Goal: Transaction & Acquisition: Purchase product/service

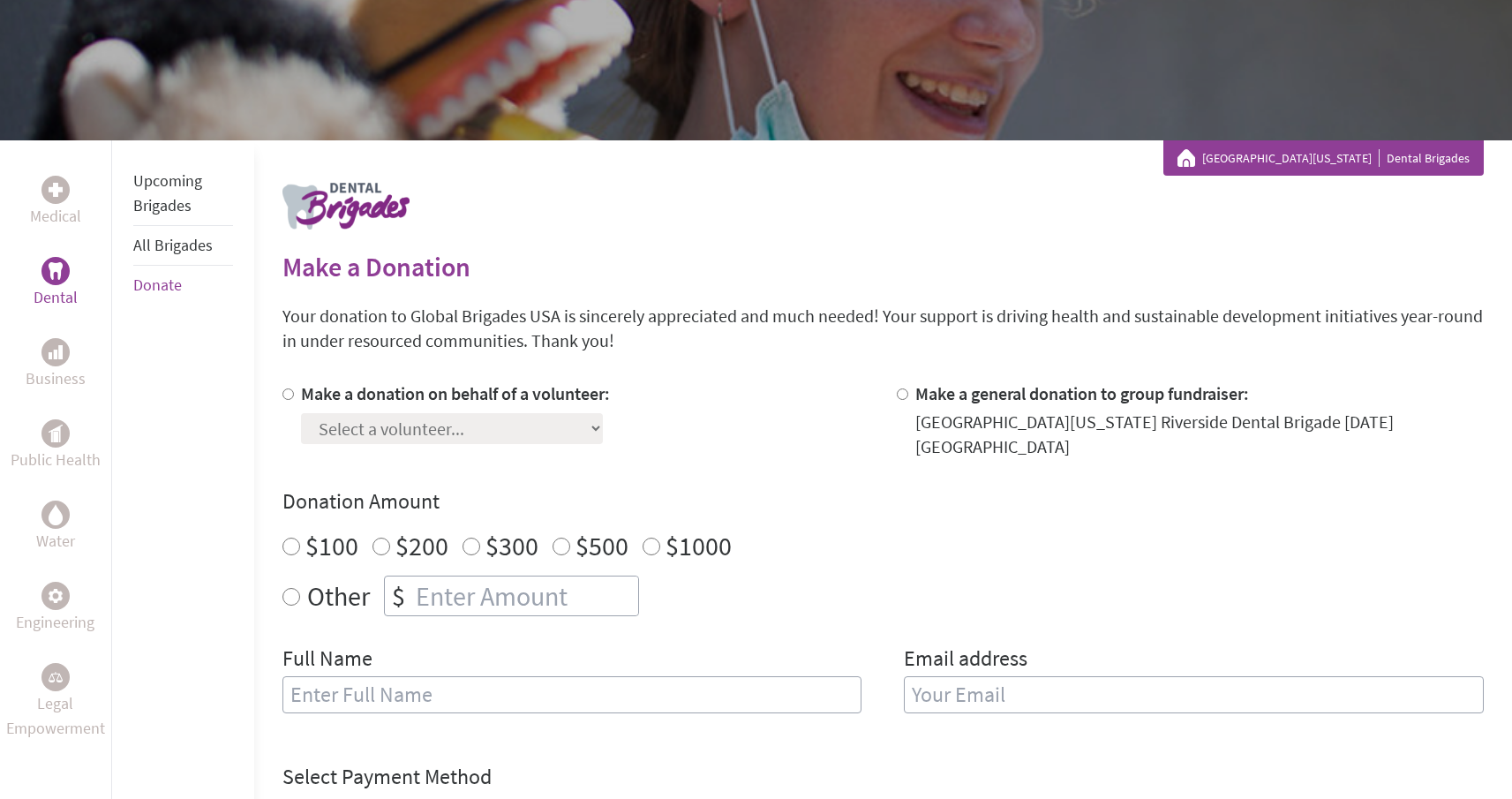
scroll to position [292, 0]
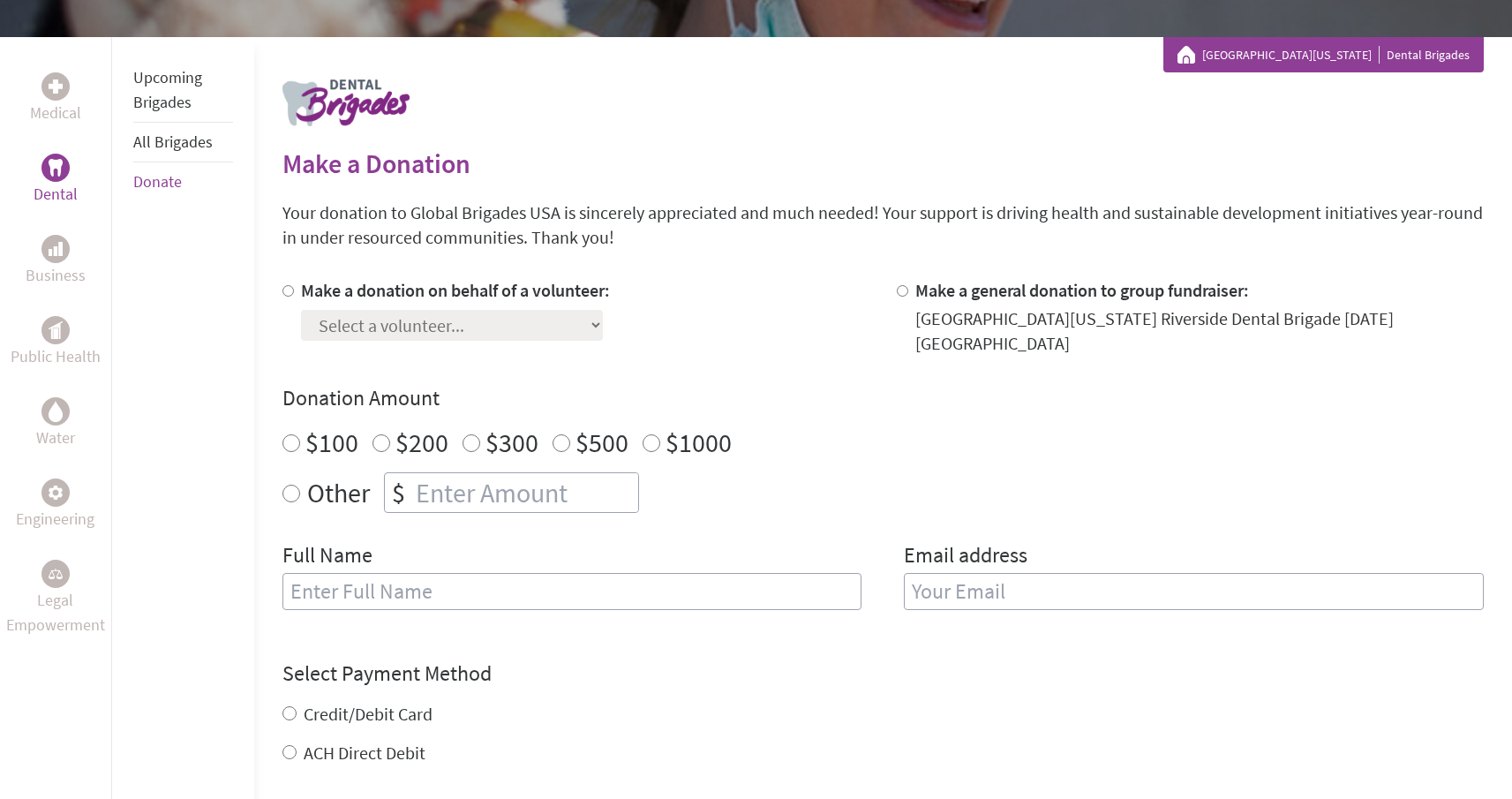
radio input "true"
click at [435, 473] on input "number" at bounding box center [525, 492] width 226 height 39
type input "250"
click at [790, 341] on div "Make a donation on behalf of a volunteer: Select a volunteer... [PERSON_NAME] G…" at bounding box center [883, 455] width 1201 height 353
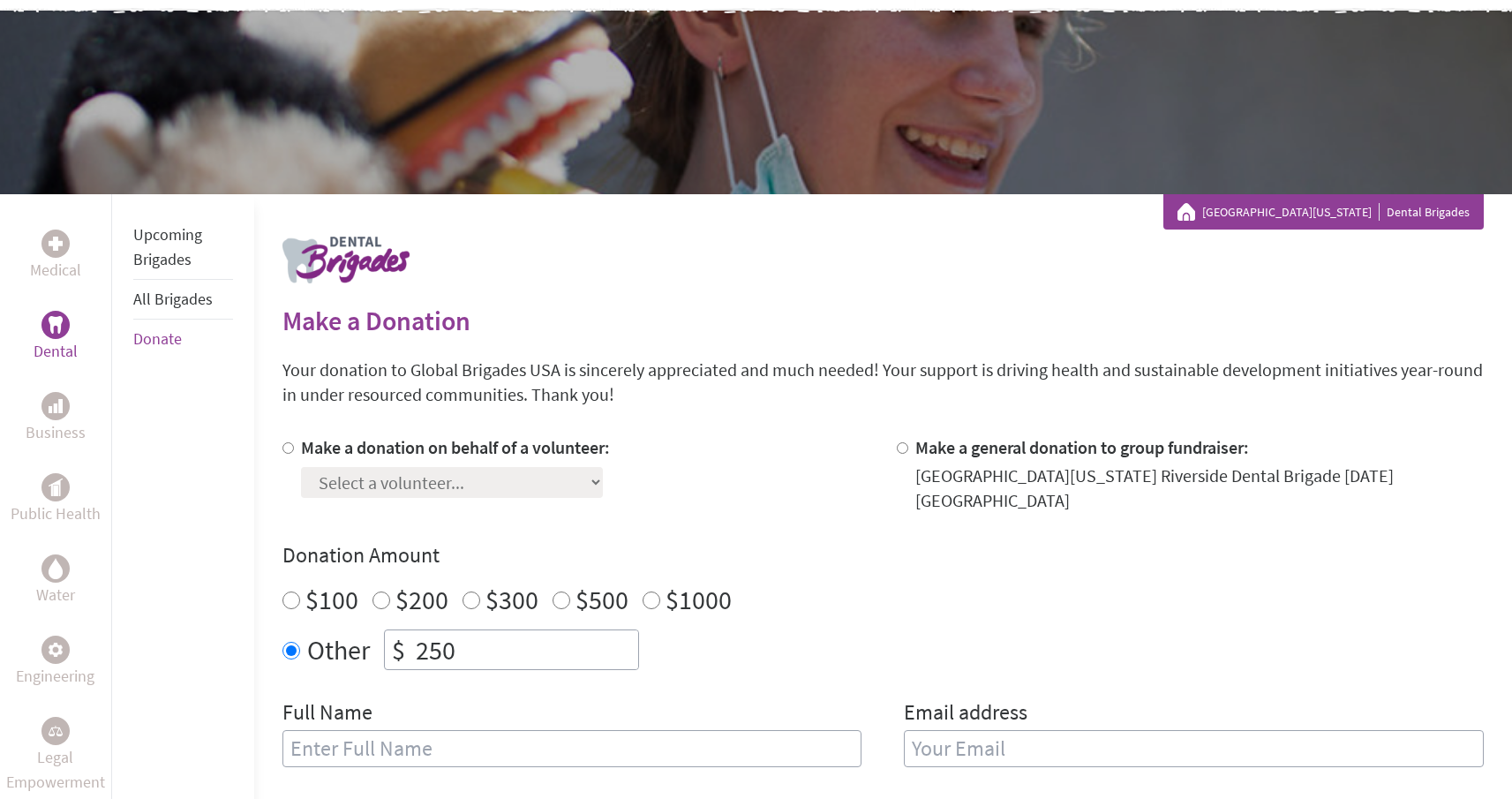
scroll to position [0, 0]
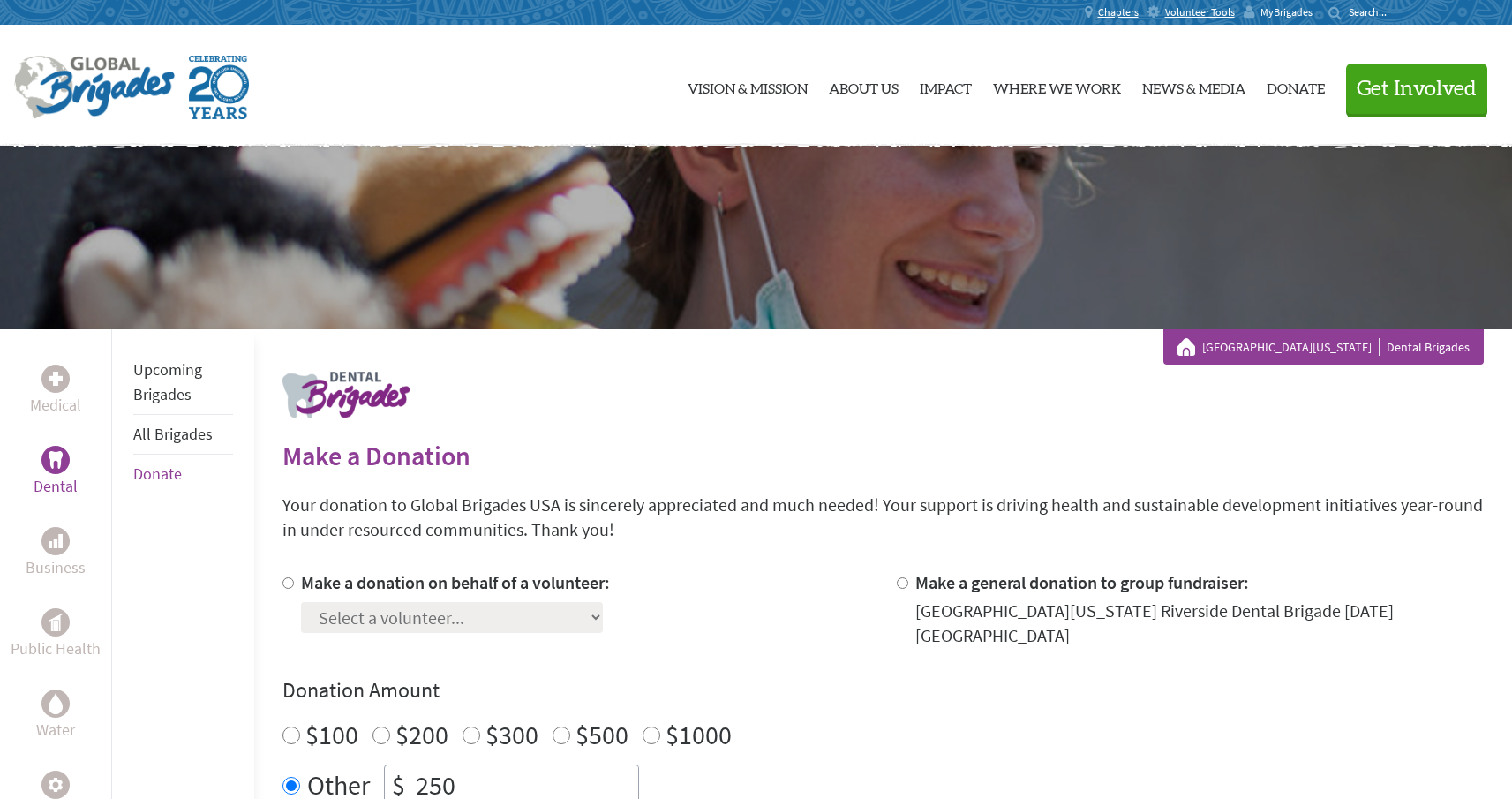
click at [1275, 15] on span "MyBrigades" at bounding box center [1286, 13] width 52 height 14
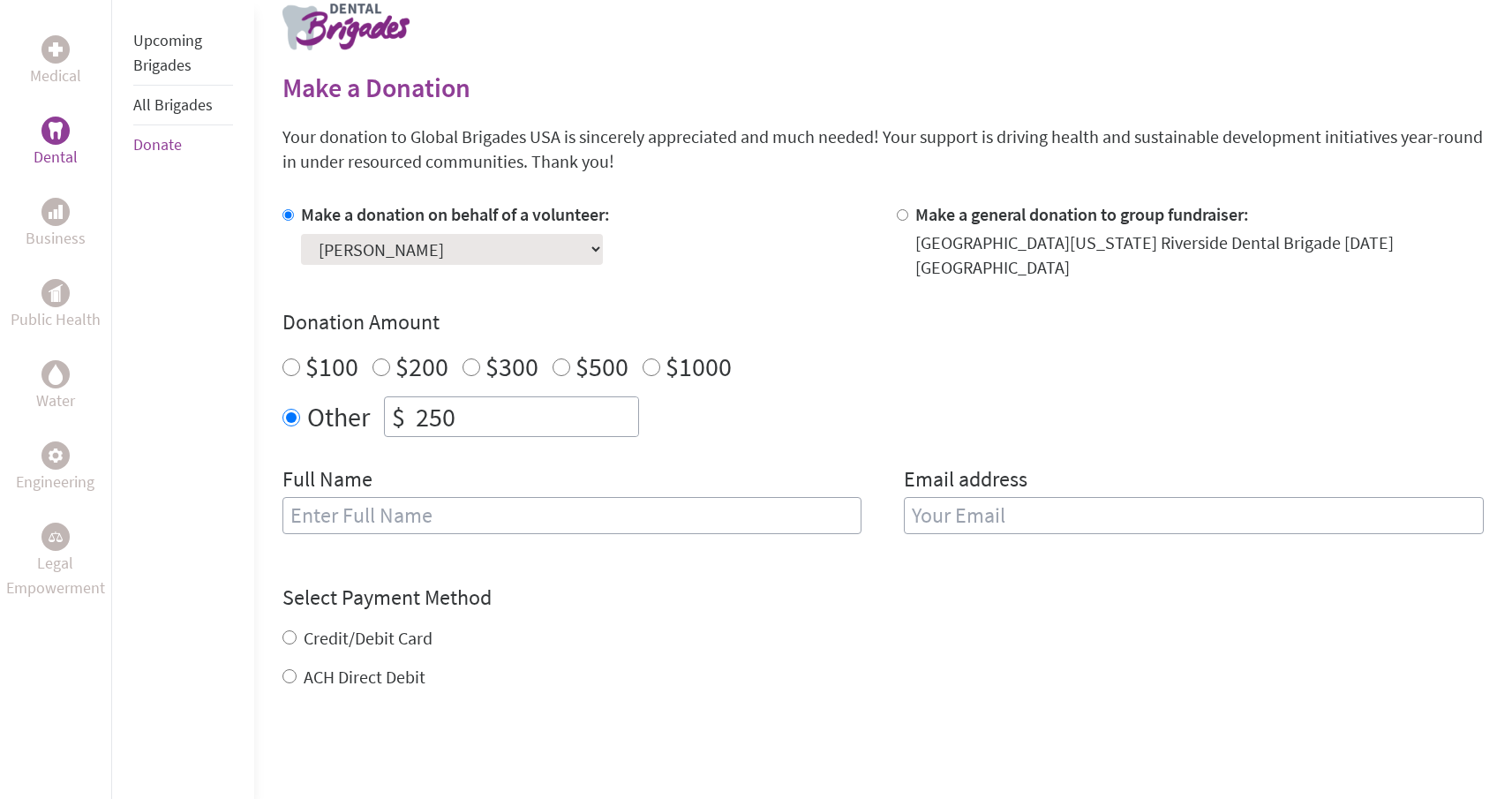
scroll to position [472, 0]
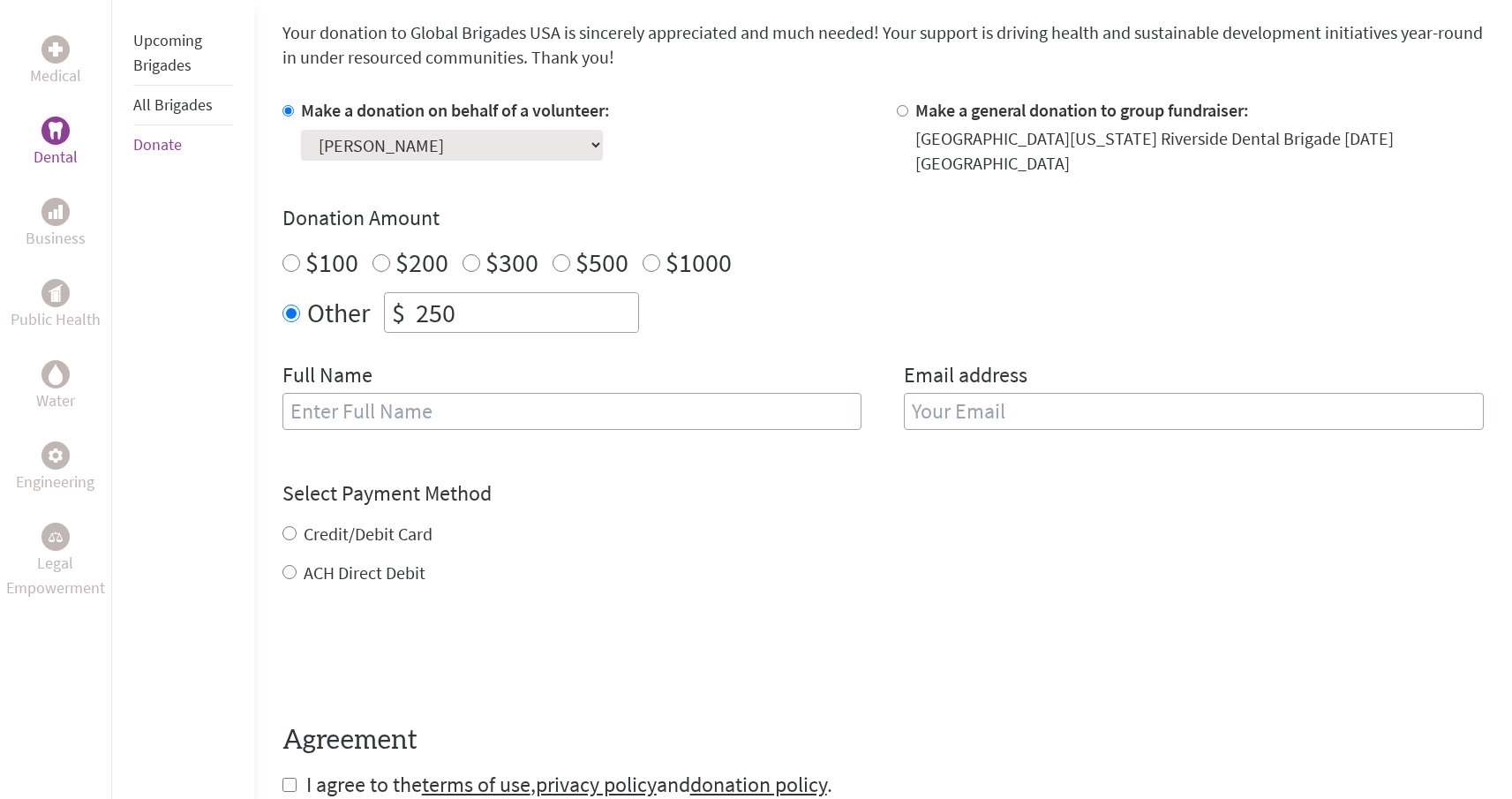
click at [493, 393] on input "text" at bounding box center [573, 411] width 580 height 37
type input "[PERSON_NAME]"
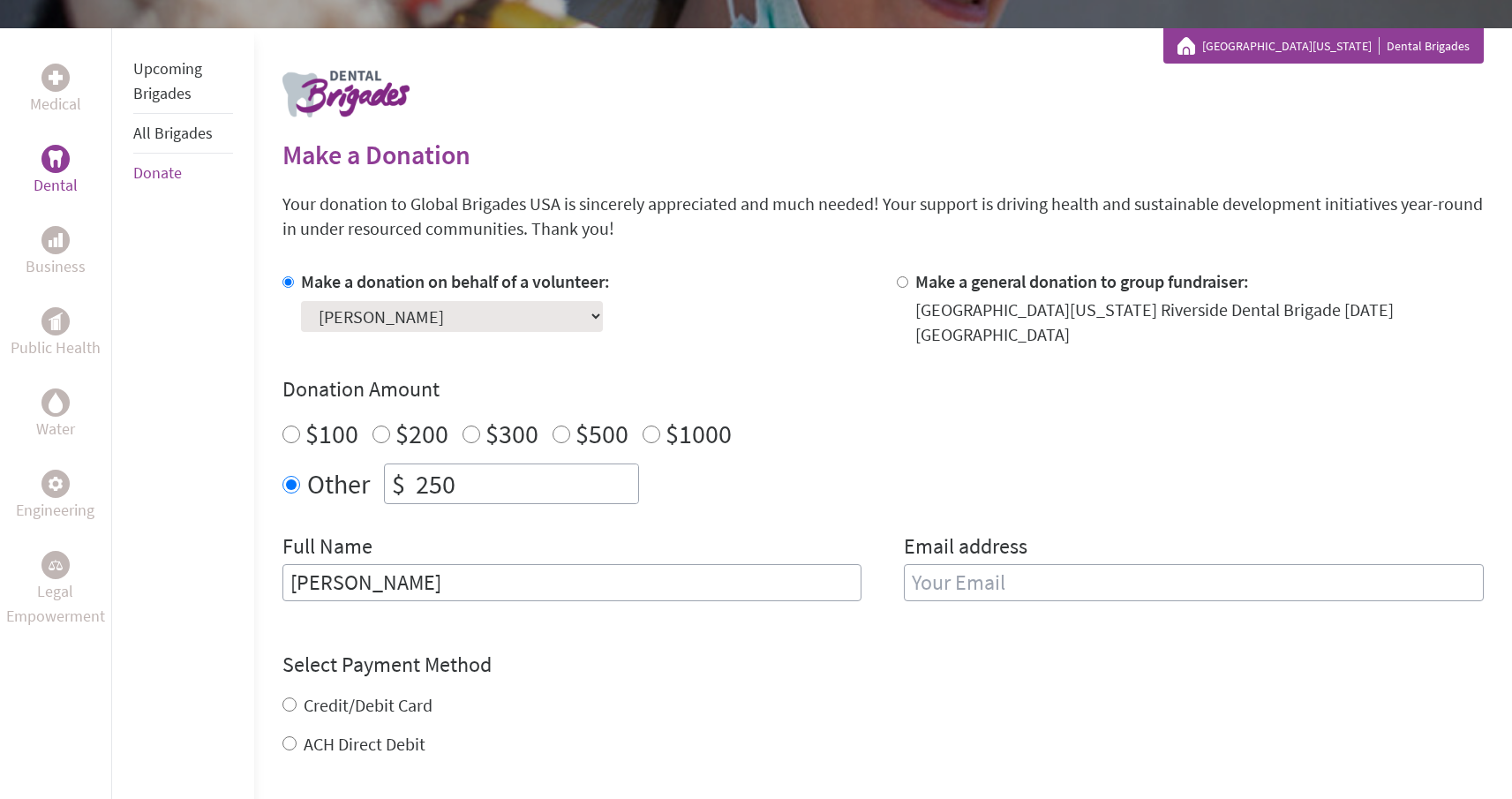
scroll to position [291, 0]
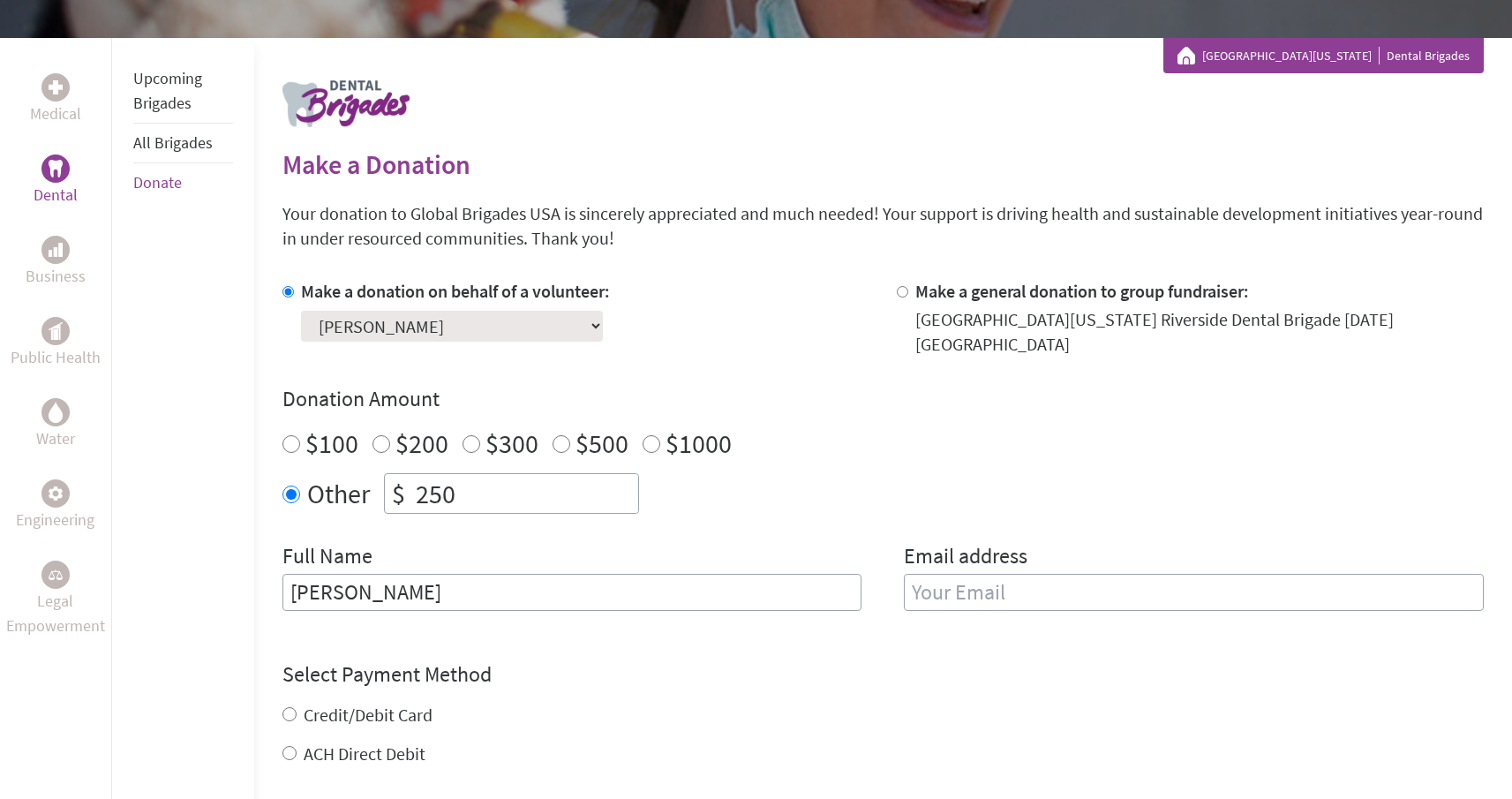
click at [967, 574] on input "email" at bounding box center [1193, 592] width 580 height 37
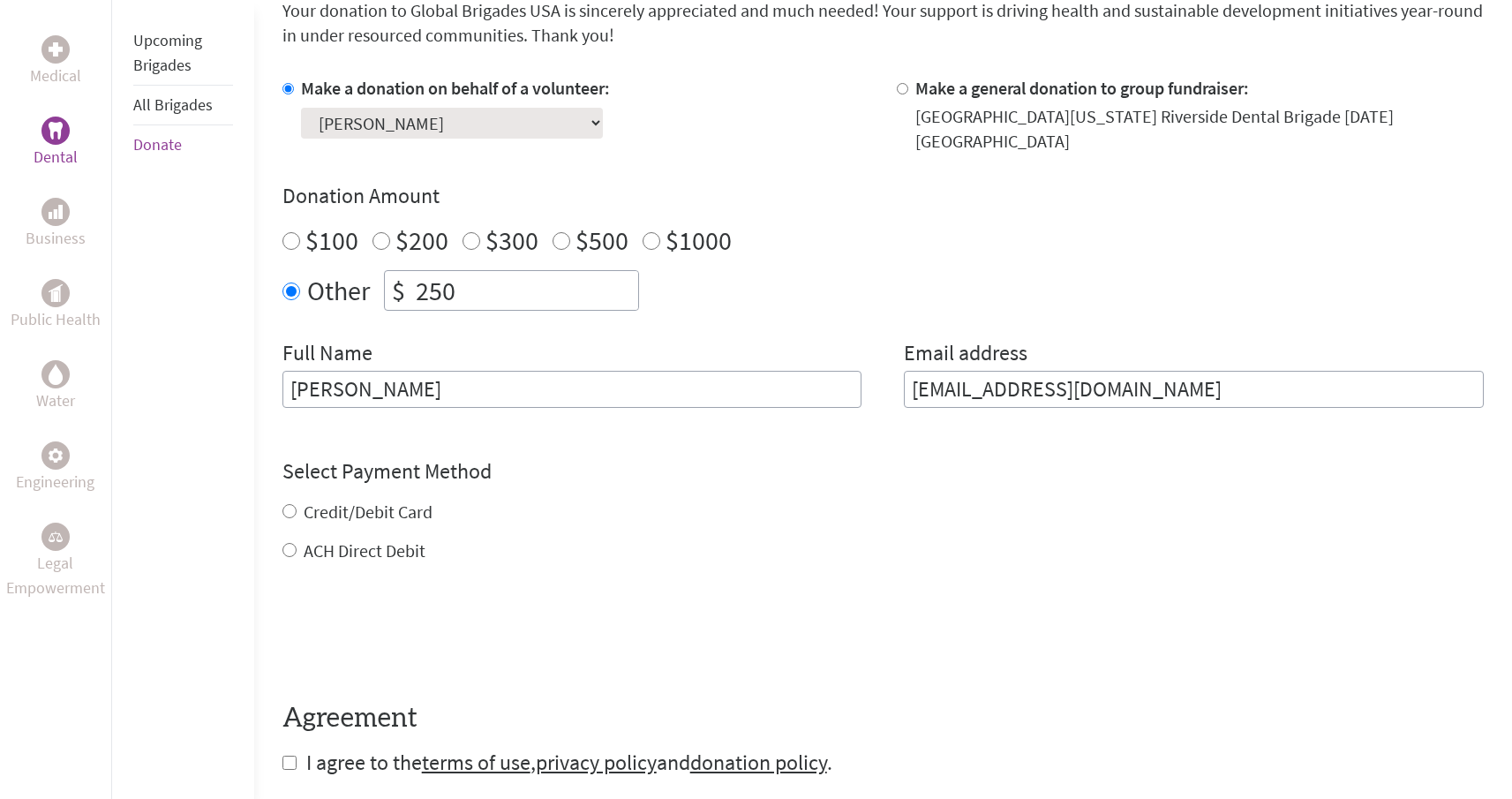
scroll to position [506, 0]
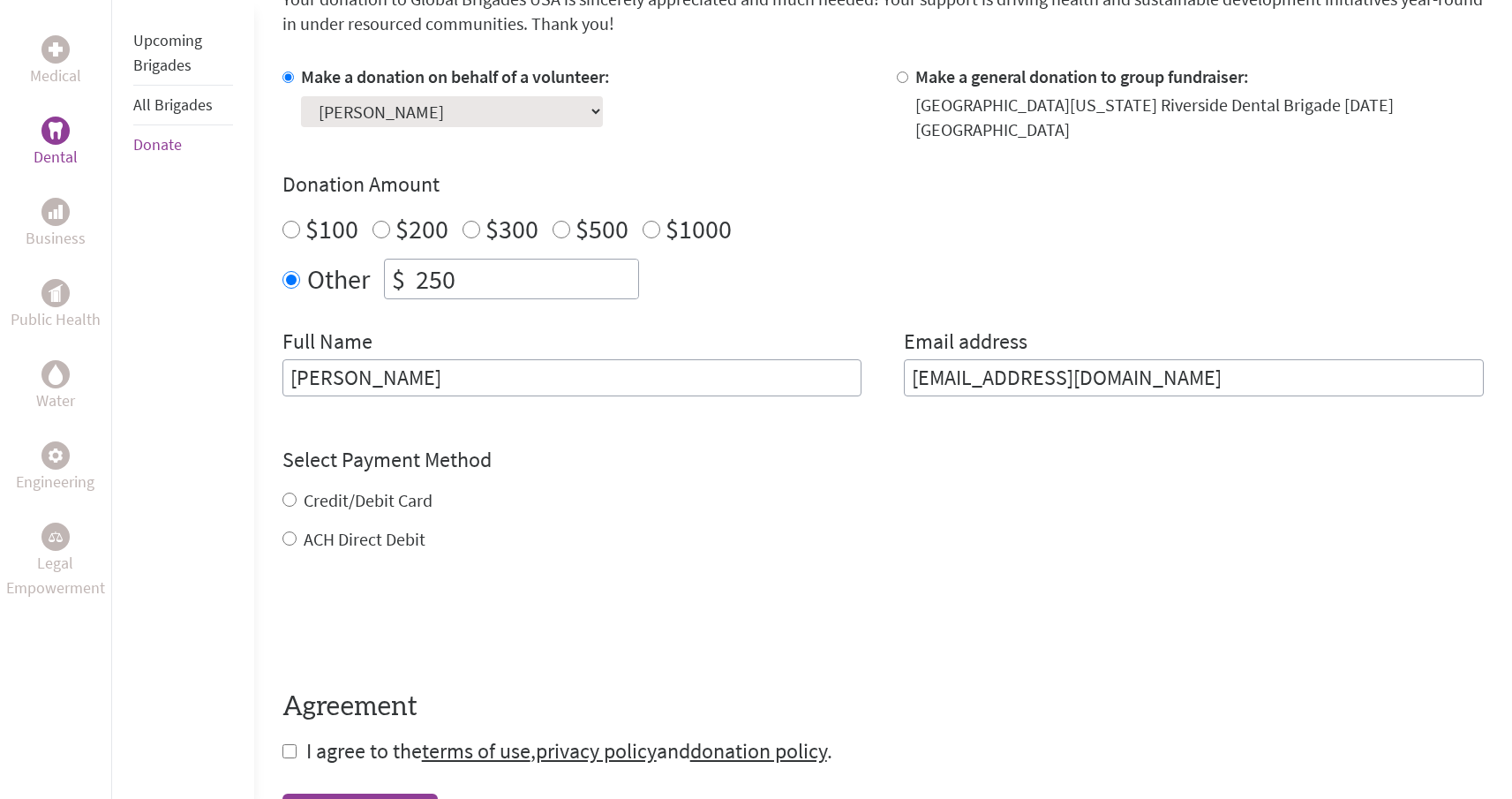
type input "jpate139@ucr.edu"
click at [383, 488] on div "Credit/Debit Card ACH Direct Debit" at bounding box center [883, 520] width 1201 height 64
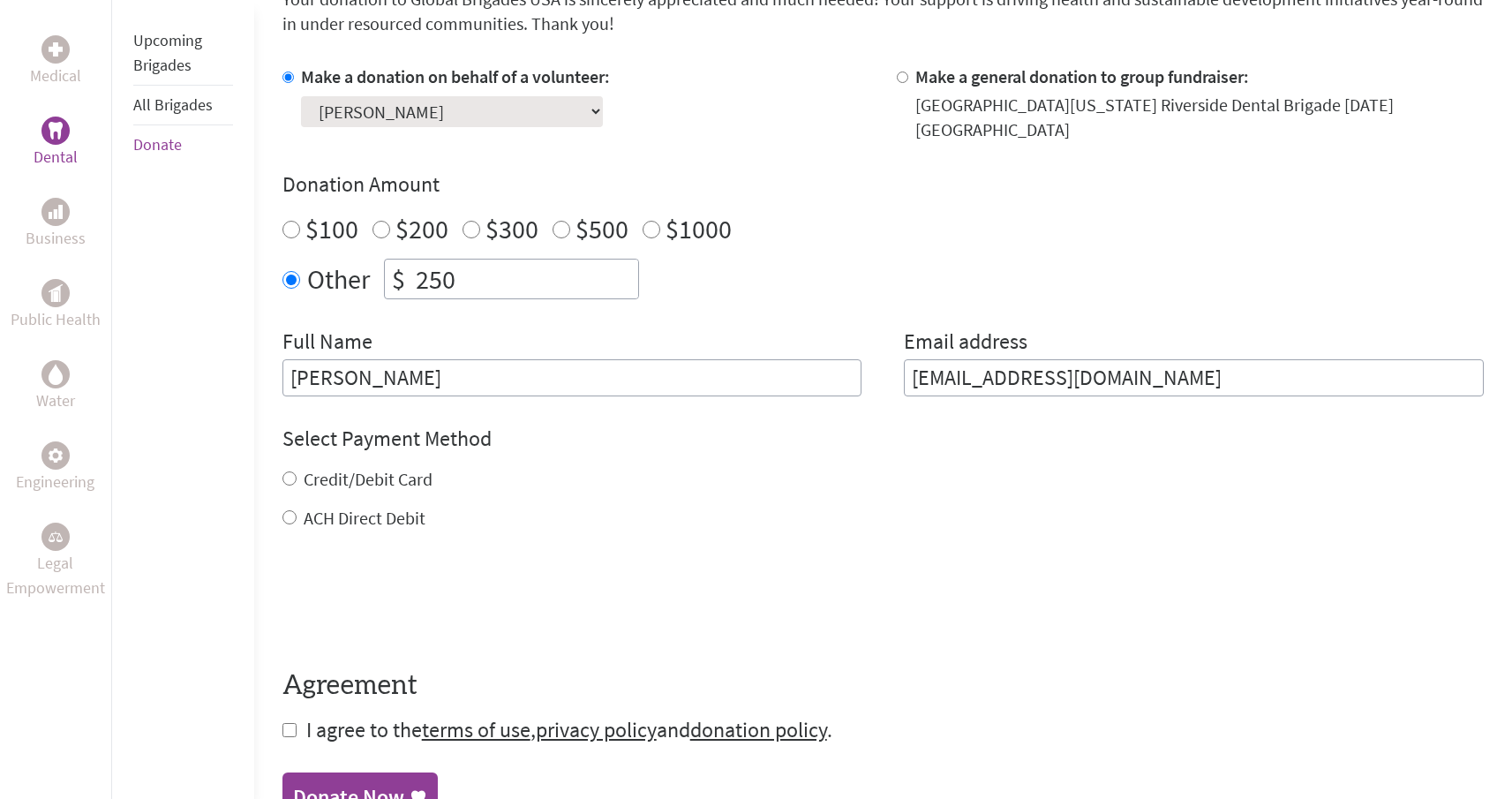
click at [367, 440] on div "Select Payment Method NOTE: American Express is not accepted. Please proceed no…" at bounding box center [883, 477] width 1201 height 106
click at [367, 468] on label "Credit/Debit Card" at bounding box center [367, 478] width 129 height 22
click at [296, 471] on input "Credit/Debit Card" at bounding box center [290, 478] width 14 height 14
radio input "true"
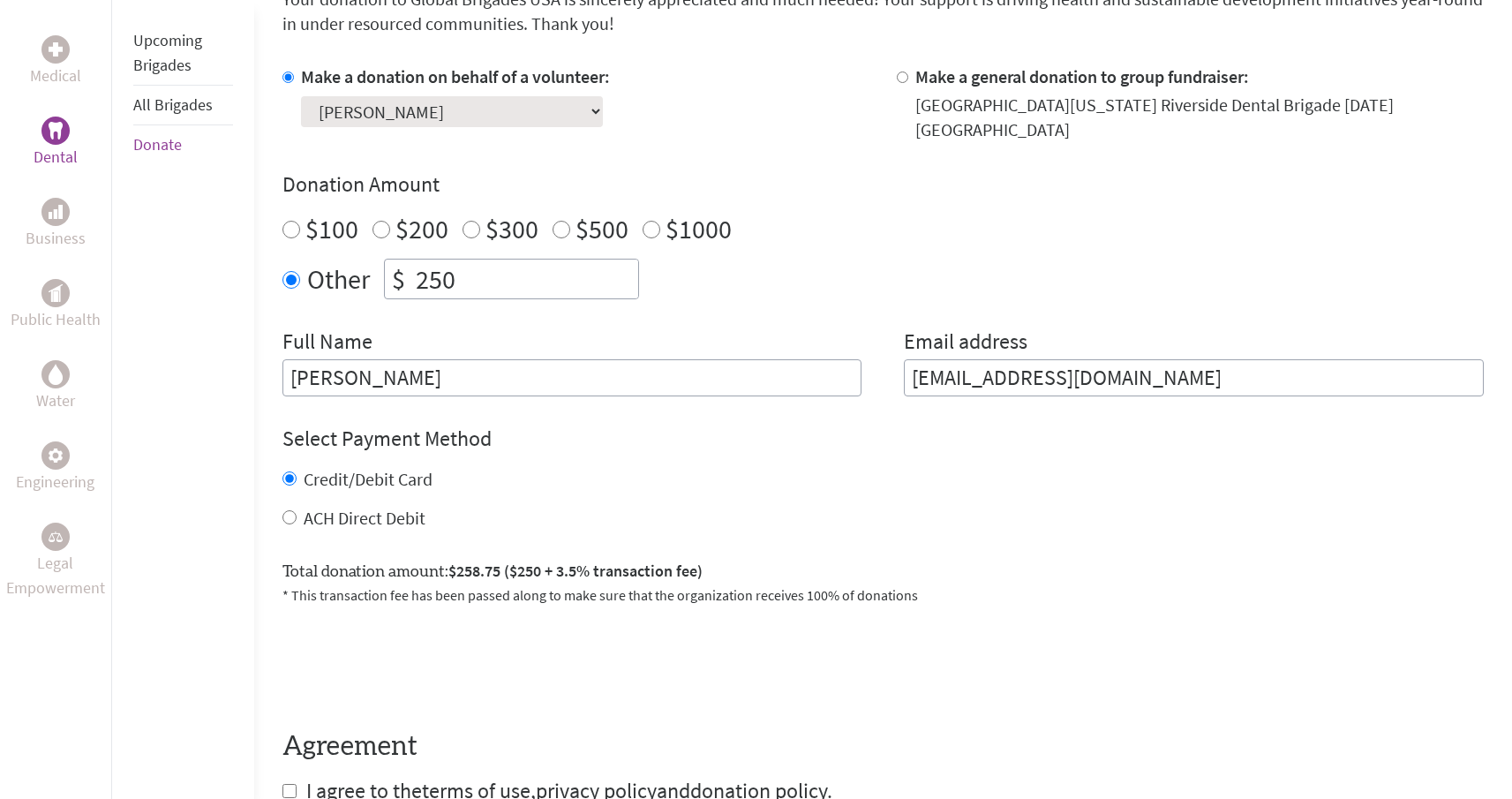
click at [362, 606] on form "Make a donation on behalf of a volunteer: Select a volunteer... Anureet Garha C…" at bounding box center [883, 435] width 1201 height 740
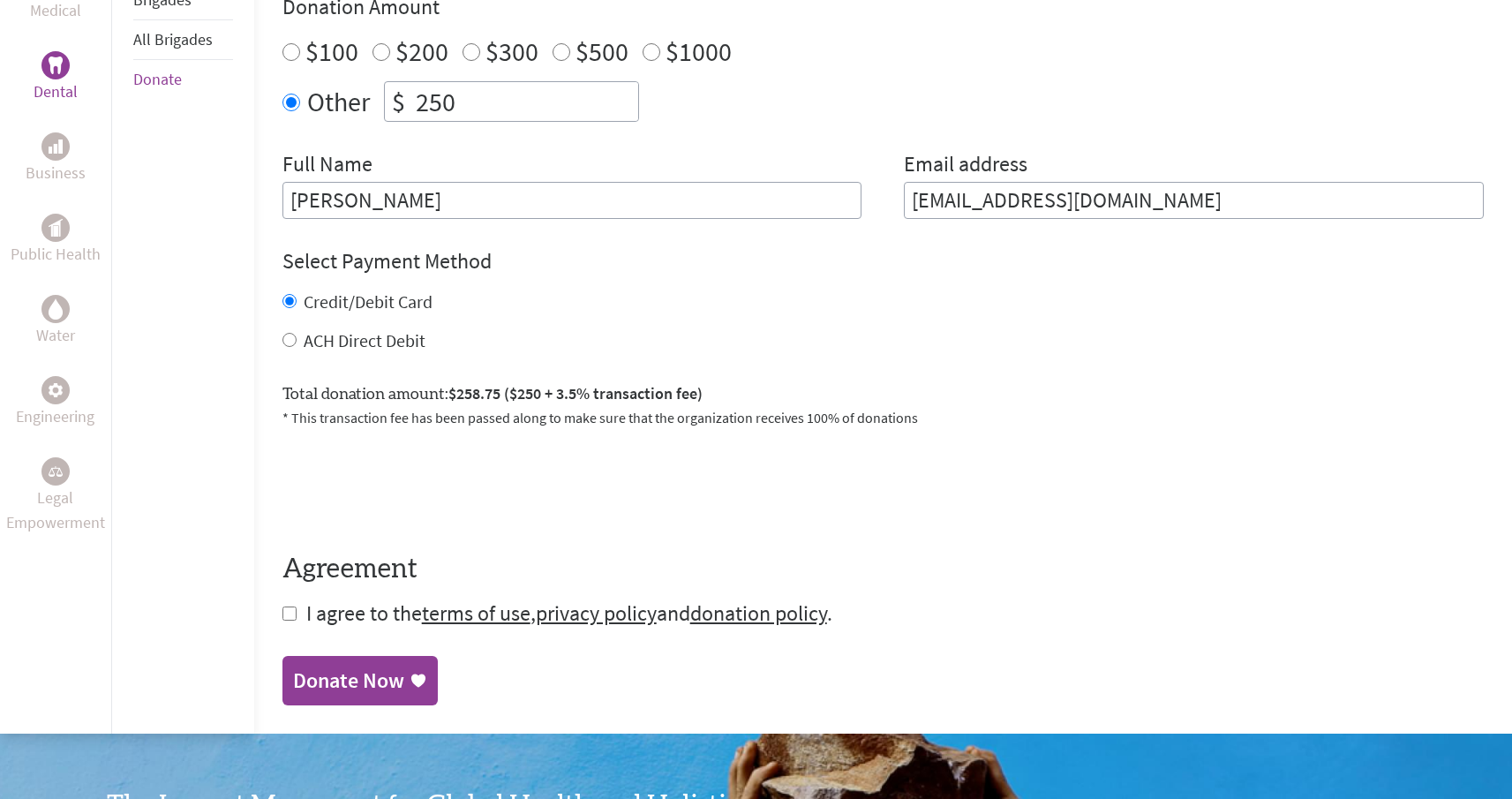
scroll to position [691, 0]
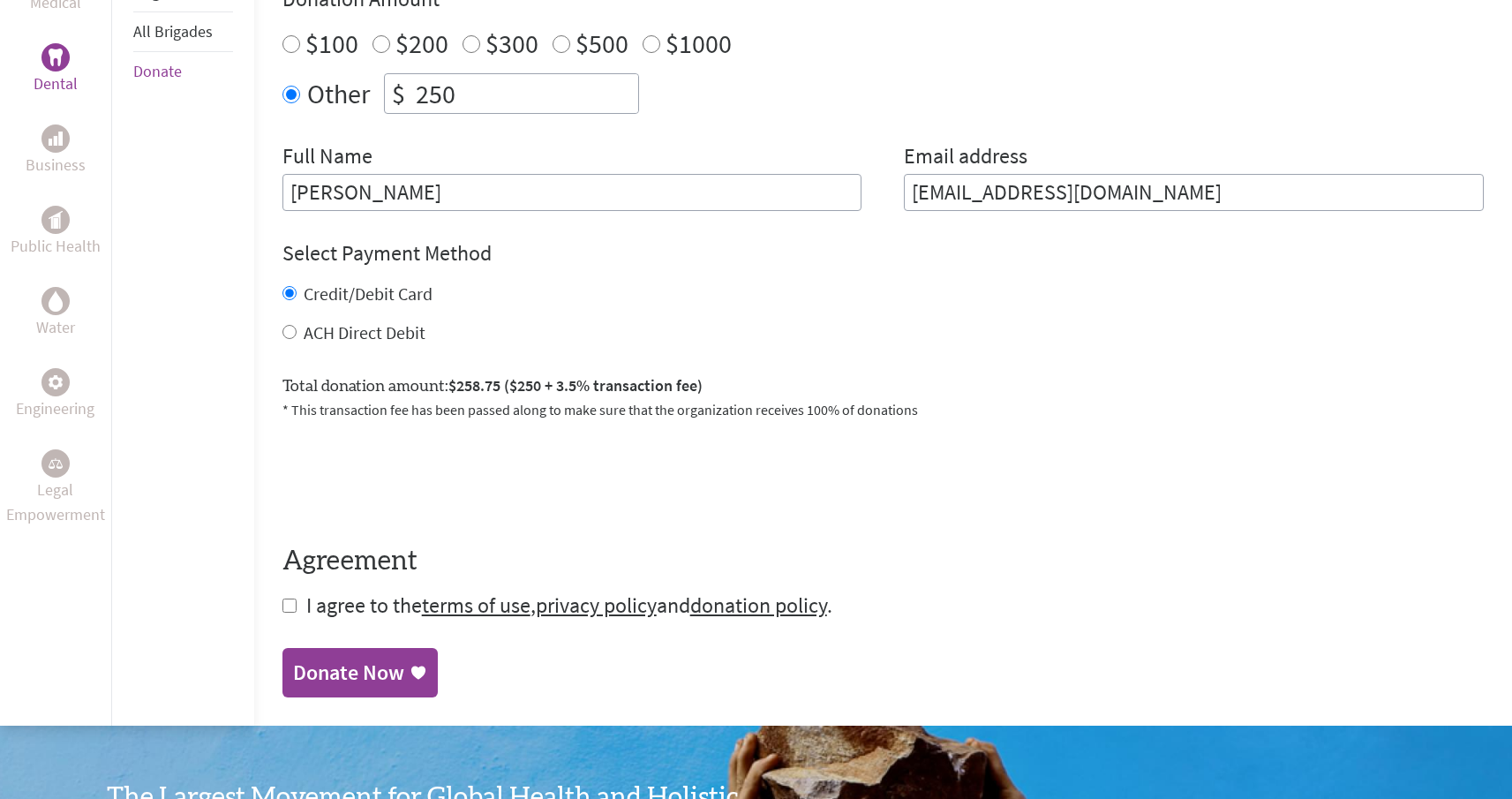
click at [295, 586] on form "Make a donation on behalf of a volunteer: Select a volunteer... Anureet Garha C…" at bounding box center [883, 250] width 1201 height 740
click at [285, 598] on input "checkbox" at bounding box center [290, 605] width 14 height 14
checkbox input "true"
click at [332, 660] on div "Donate Now" at bounding box center [348, 674] width 111 height 28
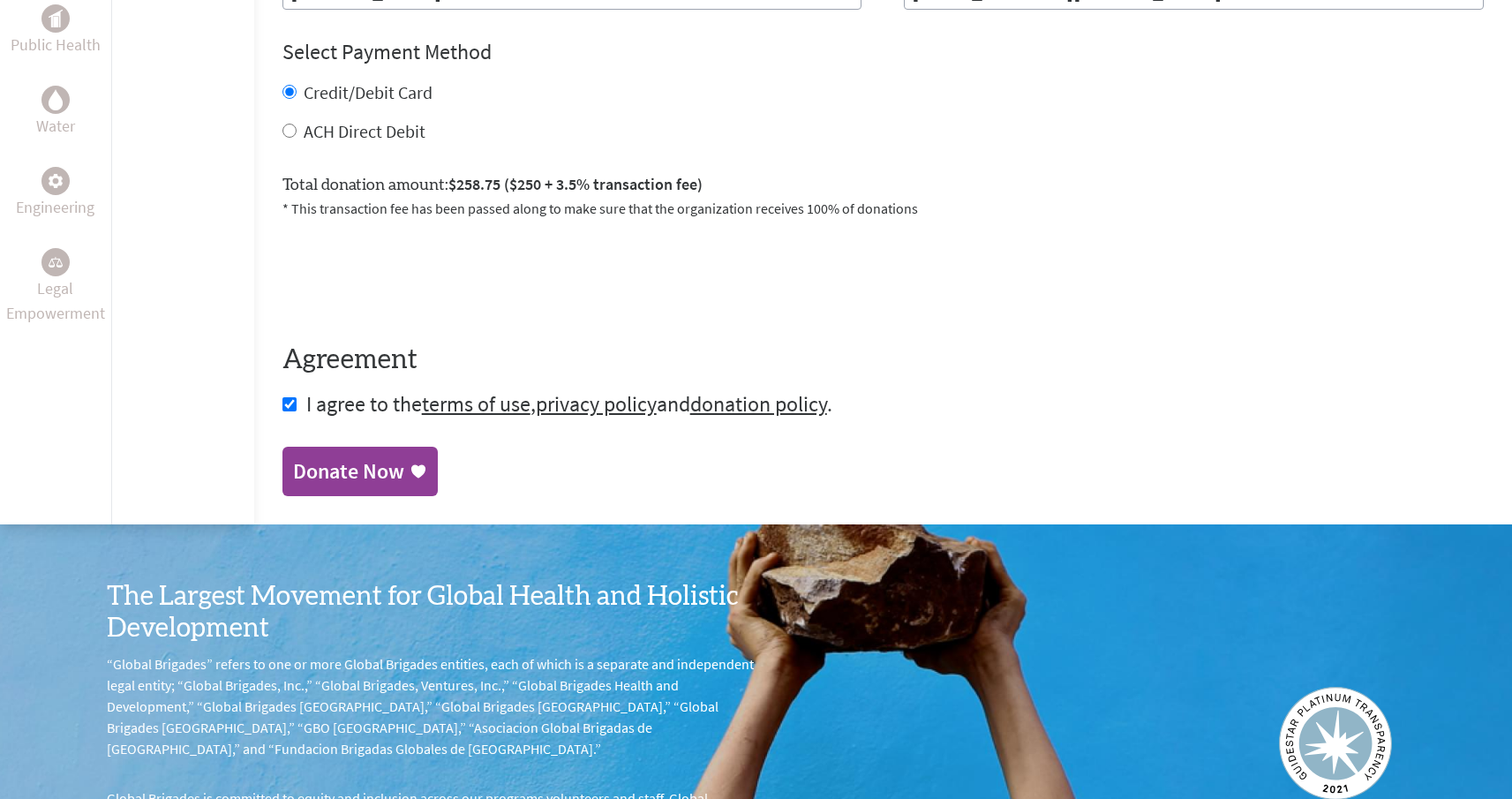
scroll to position [924, 0]
